Goal: Navigation & Orientation: Find specific page/section

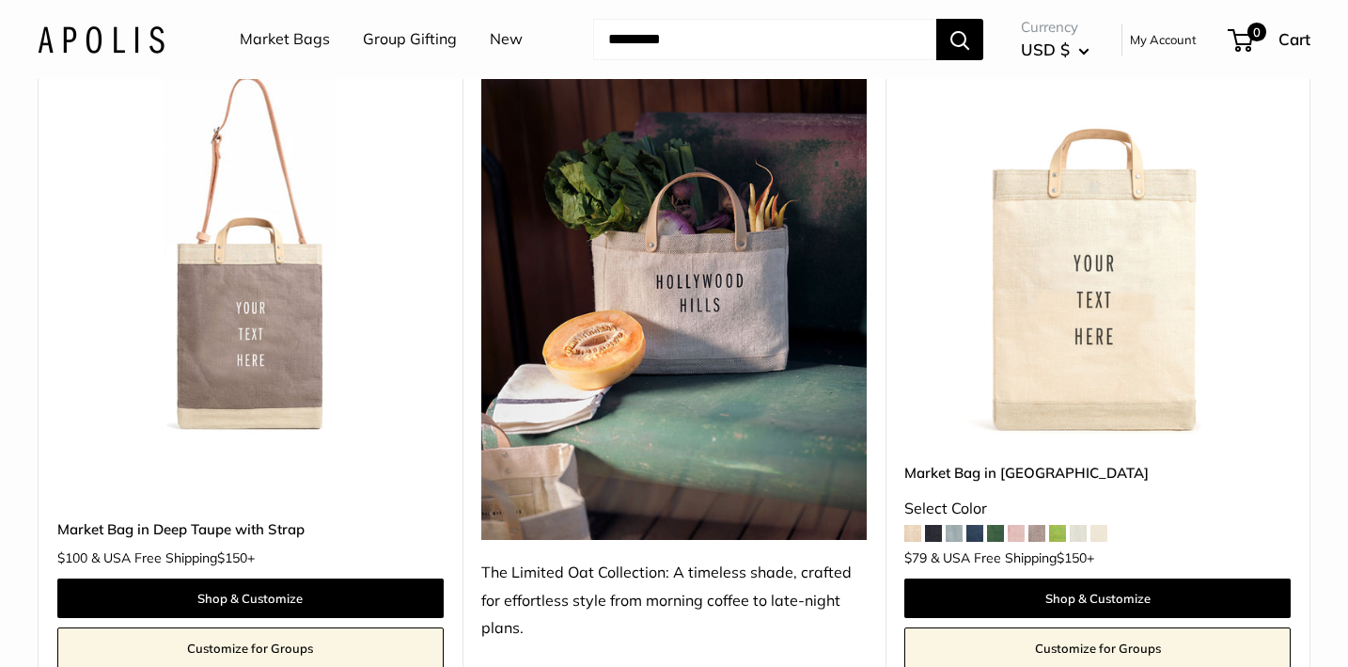
scroll to position [9672, 0]
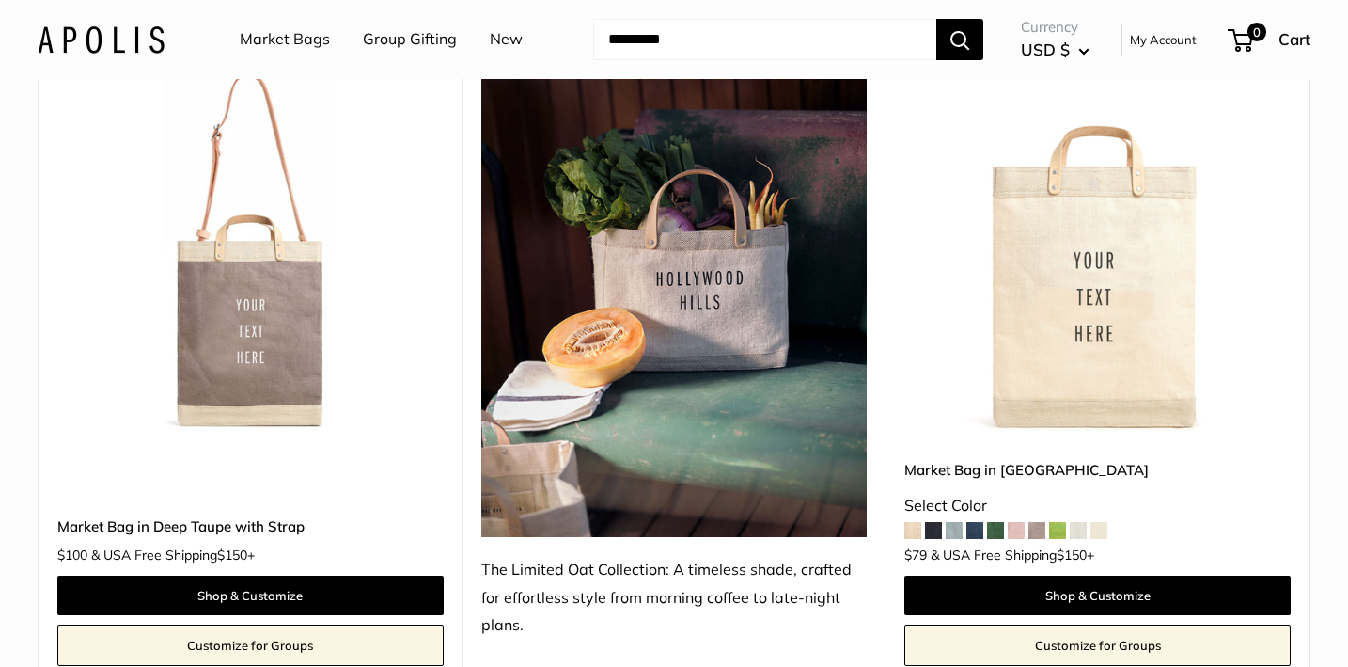
click at [496, 37] on link "New" at bounding box center [506, 39] width 33 height 28
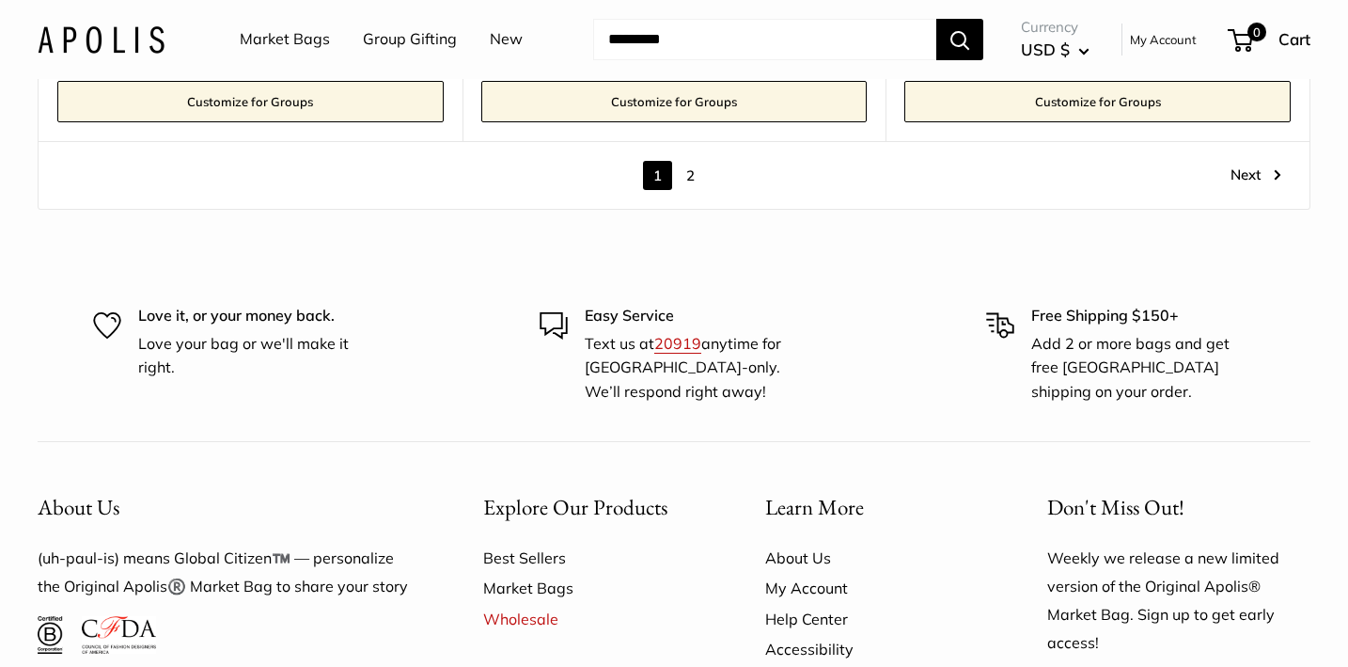
scroll to position [10763, 0]
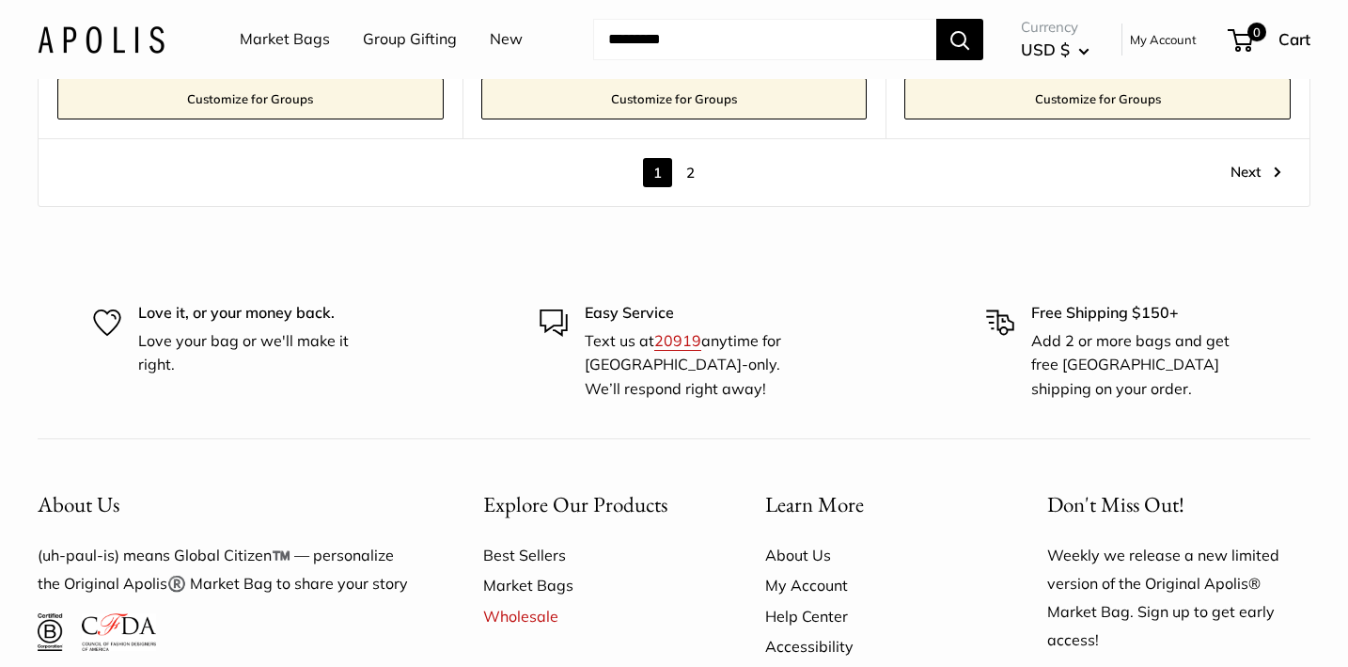
click at [687, 158] on link "2" at bounding box center [690, 172] width 29 height 29
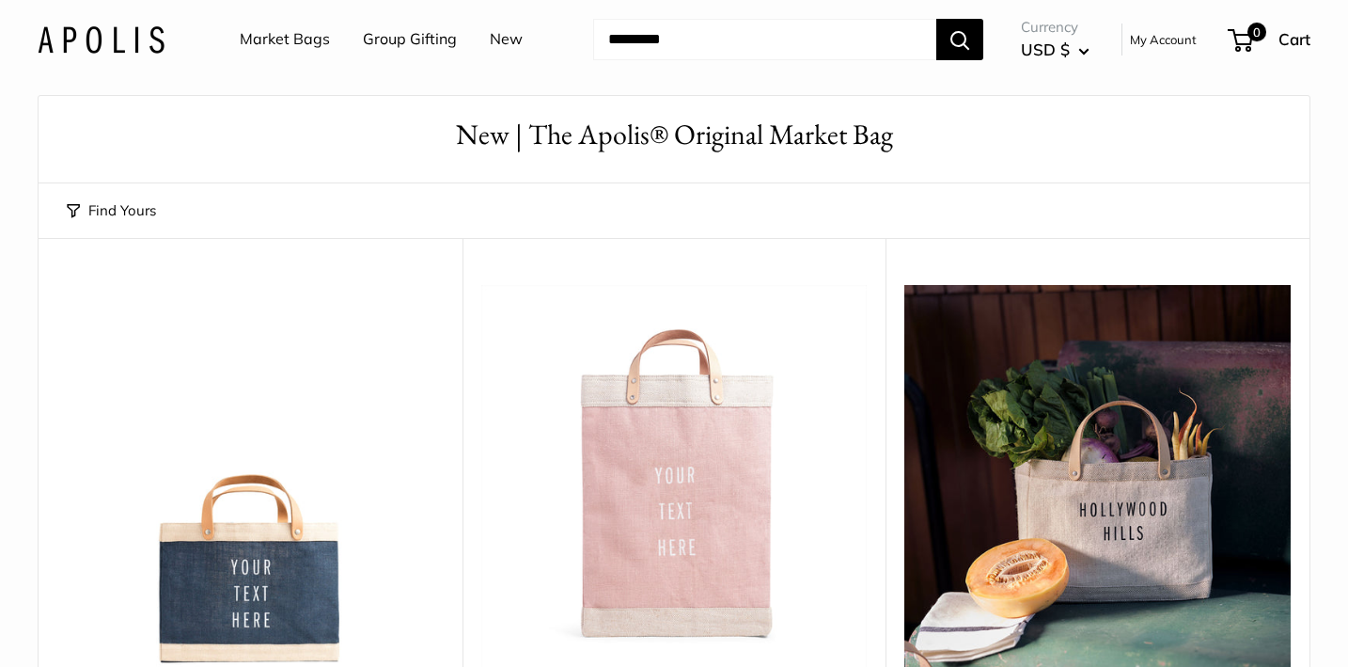
scroll to position [51, 0]
